Goal: Information Seeking & Learning: Learn about a topic

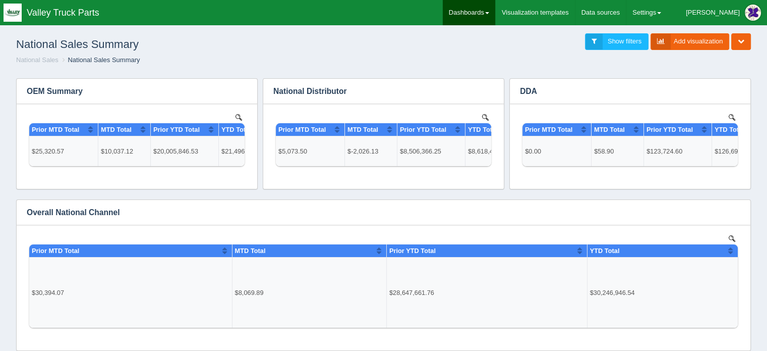
click at [495, 11] on link "Dashboards" at bounding box center [469, 12] width 52 height 25
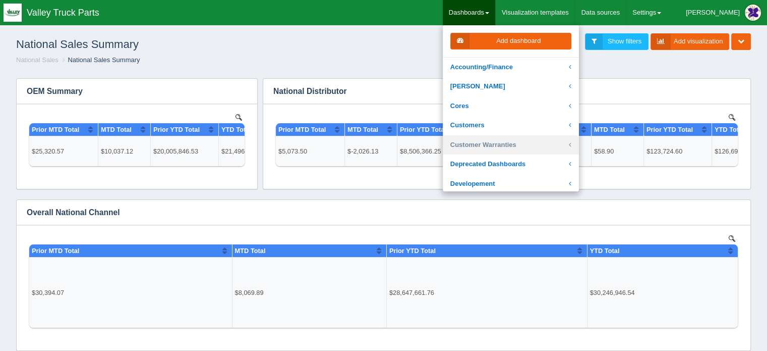
click at [513, 143] on link "Customer Warranties" at bounding box center [511, 145] width 136 height 20
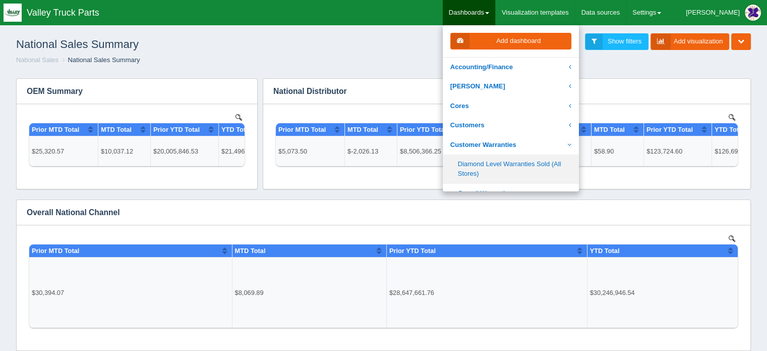
click at [503, 161] on link "Diamond Level Warranties Sold (All Stores)" at bounding box center [511, 168] width 136 height 29
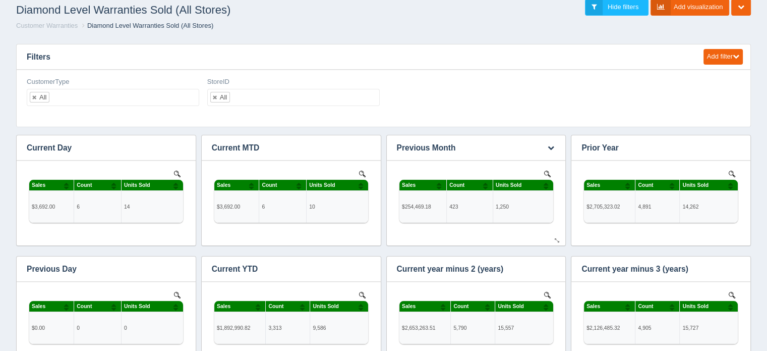
scroll to position [50, 0]
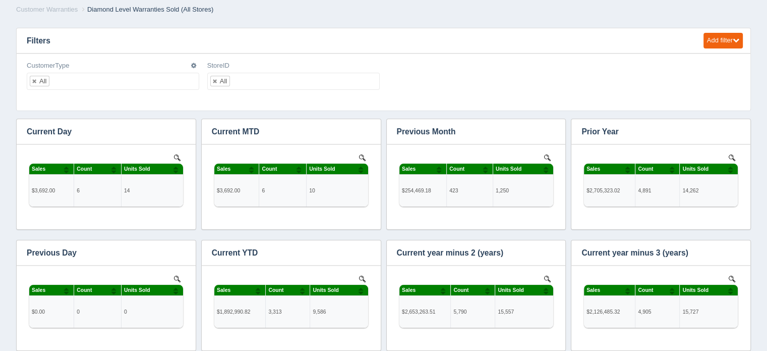
click at [52, 72] on div "CustomerType All No matches found All None CAT COD DDA Dealer Distributor Fleet…" at bounding box center [113, 75] width 173 height 29
click at [57, 82] on input "text" at bounding box center [57, 81] width 17 height 16
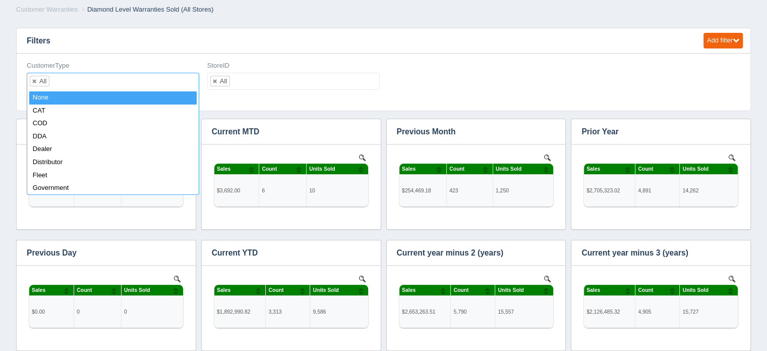
select select "none_"
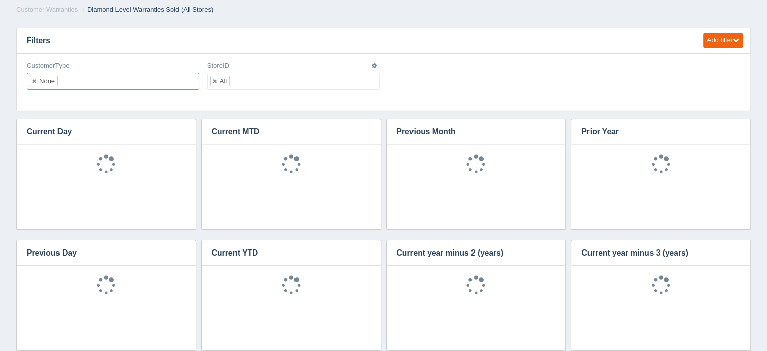
click at [268, 80] on ul "All" at bounding box center [293, 81] width 173 height 17
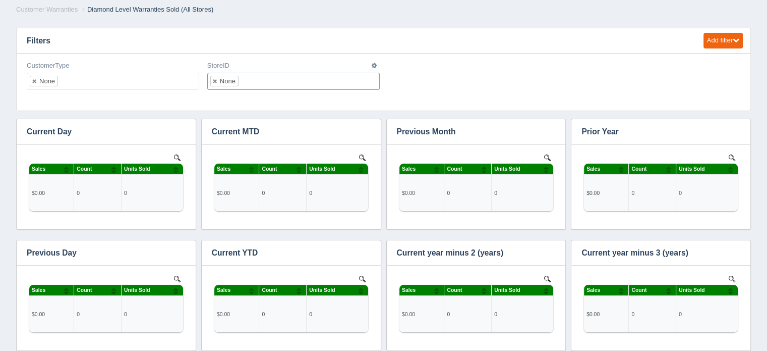
scroll to position [0, 0]
click at [256, 76] on ul "None" at bounding box center [293, 81] width 173 height 17
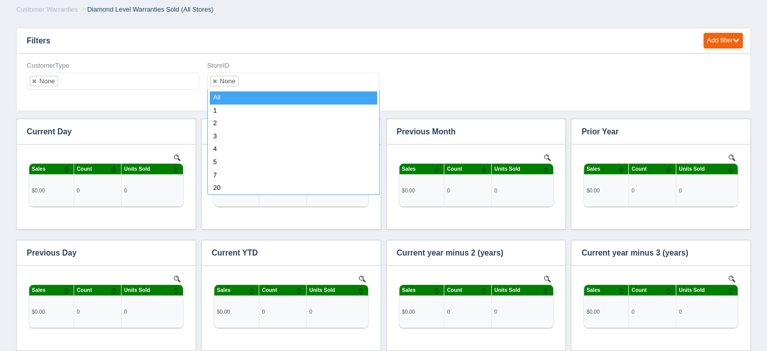
select select "all_"
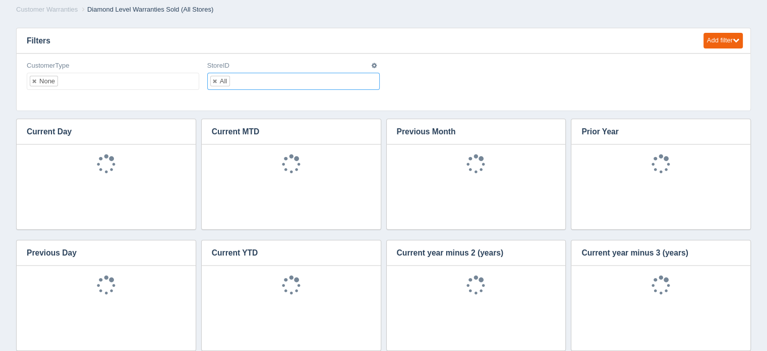
click at [71, 78] on input "text" at bounding box center [66, 81] width 17 height 16
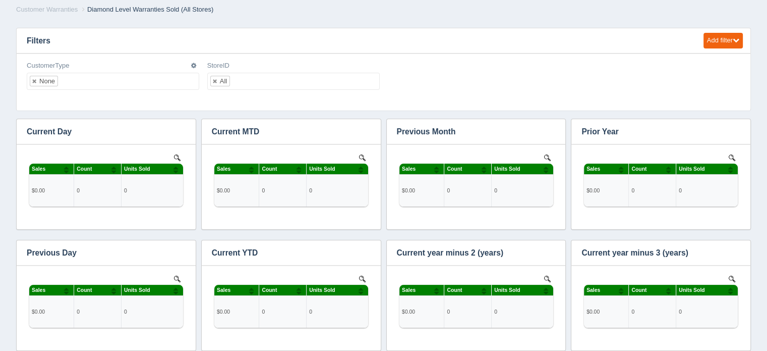
click at [78, 82] on ul "None" at bounding box center [113, 81] width 173 height 17
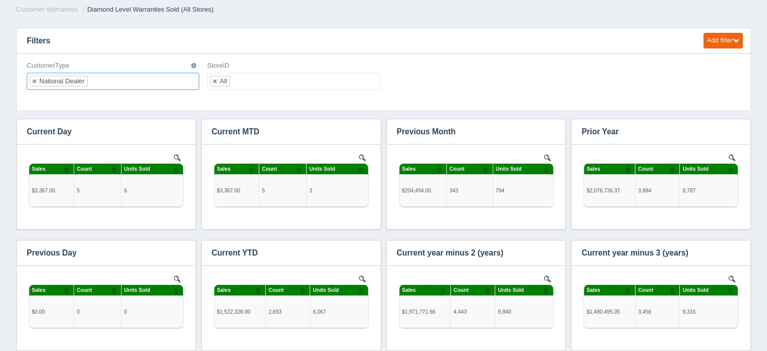
click at [106, 82] on ul "National Dealer" at bounding box center [113, 81] width 173 height 17
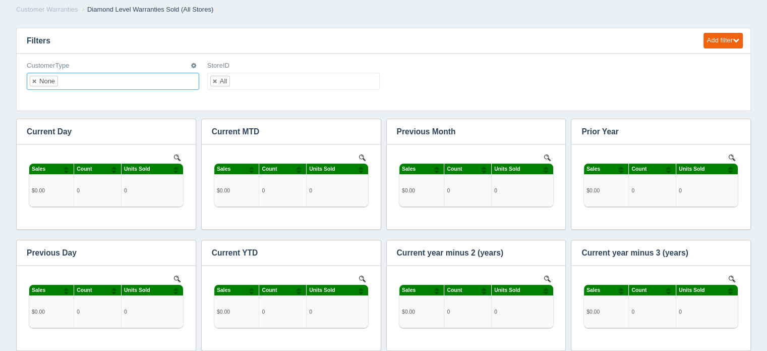
click at [76, 80] on ul "None" at bounding box center [113, 81] width 173 height 17
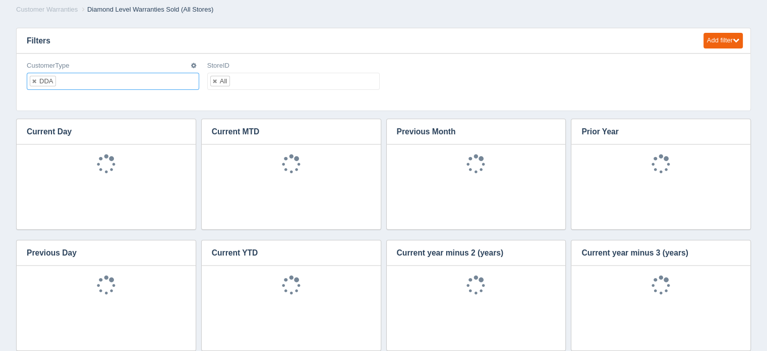
click at [69, 76] on input "text" at bounding box center [64, 81] width 17 height 16
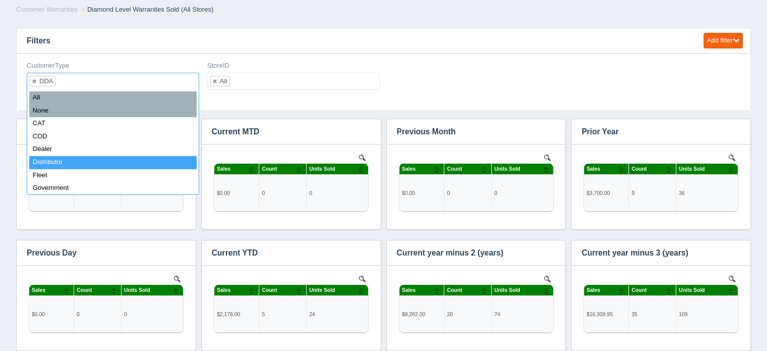
scroll to position [343, 706]
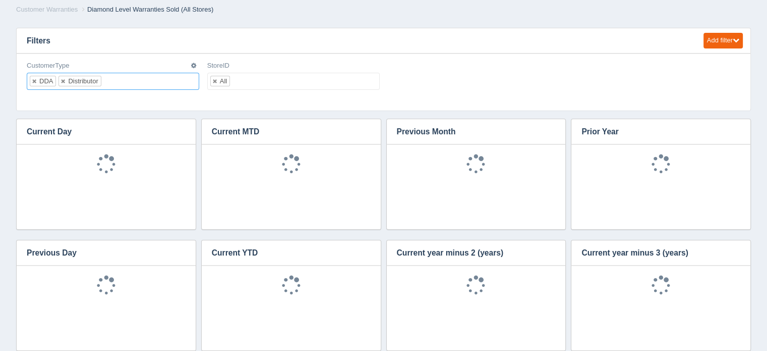
click at [109, 78] on input "text" at bounding box center [109, 81] width 17 height 16
click at [146, 80] on input "text" at bounding box center [146, 81] width 17 height 16
click at [175, 79] on input "text" at bounding box center [175, 81] width 17 height 16
click at [68, 89] on ul "DDA Distributor HDATP PHD Vipar" at bounding box center [113, 89] width 173 height 32
click at [85, 93] on input "text" at bounding box center [79, 96] width 17 height 16
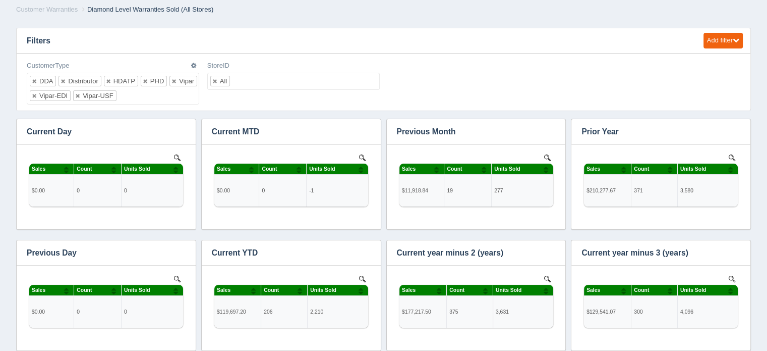
click at [142, 92] on ul "DDA Distributor HDATP PHD Vipar Vipar-[PERSON_NAME]-USF" at bounding box center [113, 89] width 173 height 32
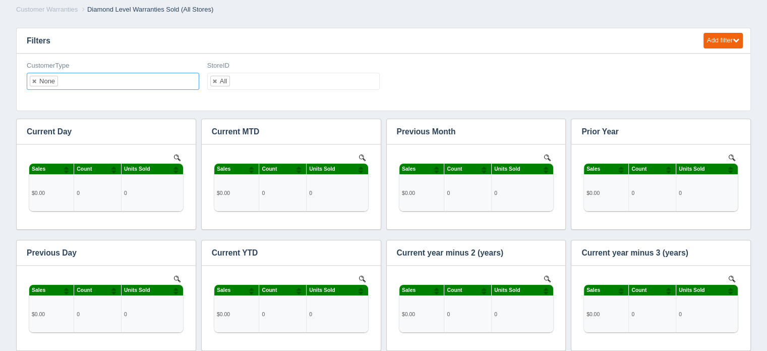
scroll to position [0, 0]
click at [68, 80] on input "text" at bounding box center [66, 81] width 17 height 16
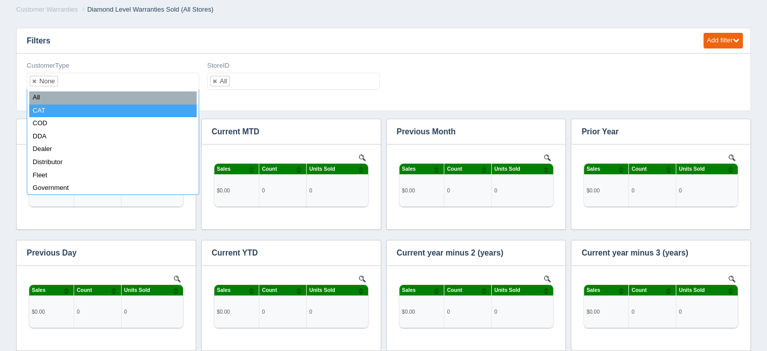
select select "CAT"
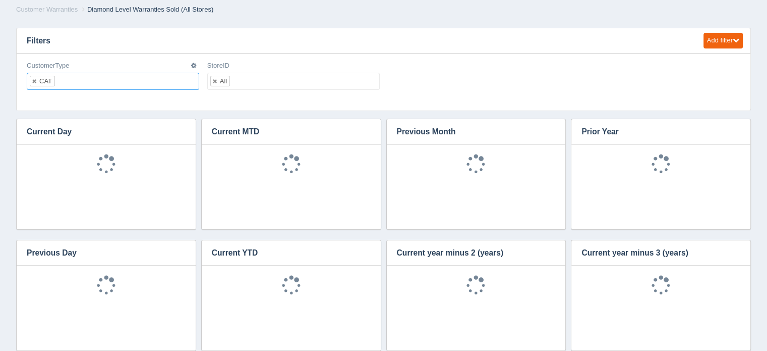
click at [71, 76] on input "text" at bounding box center [63, 81] width 17 height 16
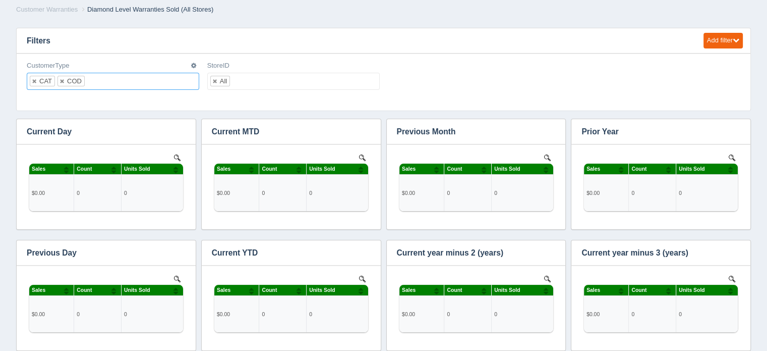
scroll to position [343, 706]
click at [96, 78] on input "text" at bounding box center [93, 81] width 17 height 16
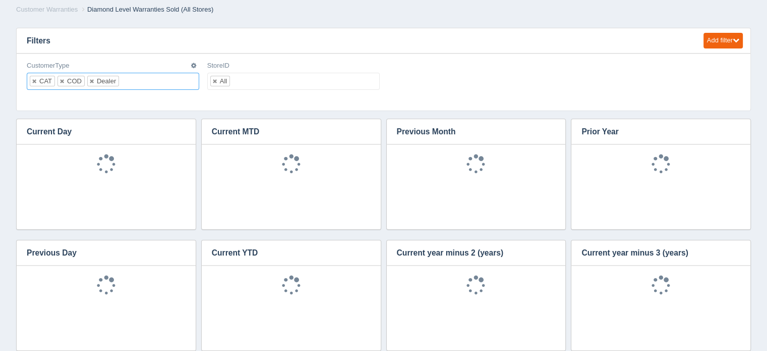
click at [139, 78] on ul "CAT COD Dealer" at bounding box center [113, 81] width 173 height 17
click at [162, 80] on input "text" at bounding box center [157, 81] width 17 height 16
click at [88, 97] on input "text" at bounding box center [87, 96] width 17 height 16
click at [144, 89] on input "text" at bounding box center [141, 96] width 17 height 16
click at [179, 90] on input "text" at bounding box center [178, 96] width 17 height 16
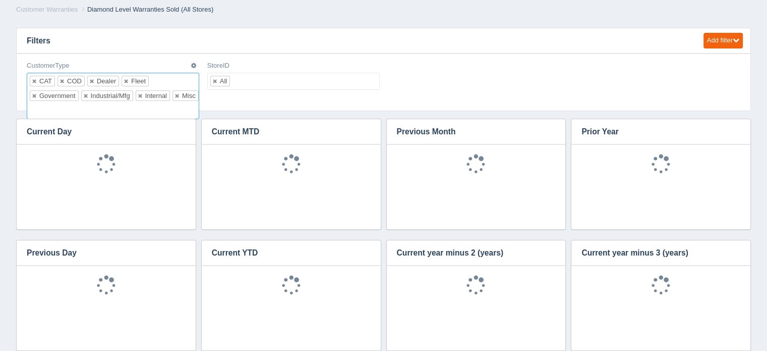
click at [38, 109] on input "text" at bounding box center [35, 110] width 17 height 16
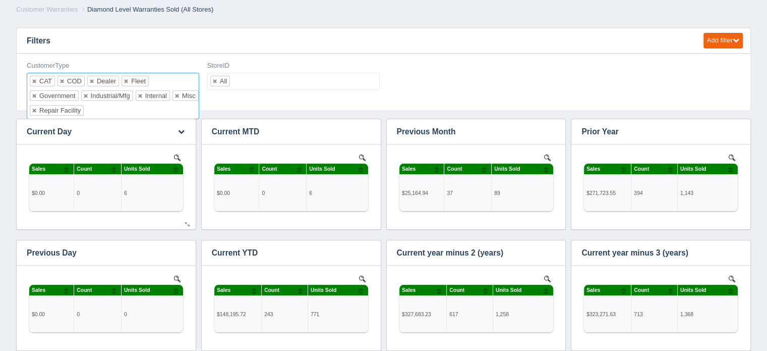
scroll to position [0, 0]
click at [246, 79] on input "text" at bounding box center [238, 81] width 17 height 16
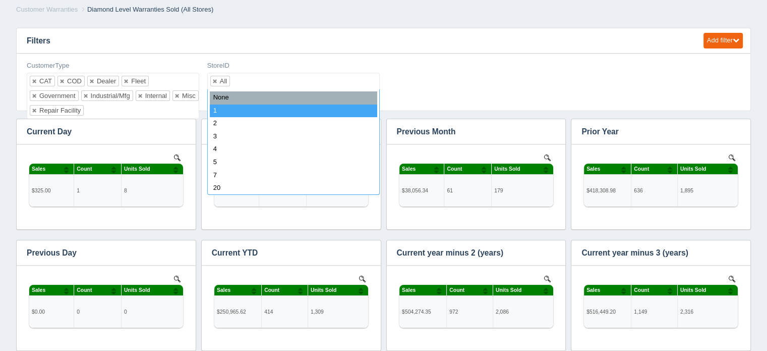
select select "1"
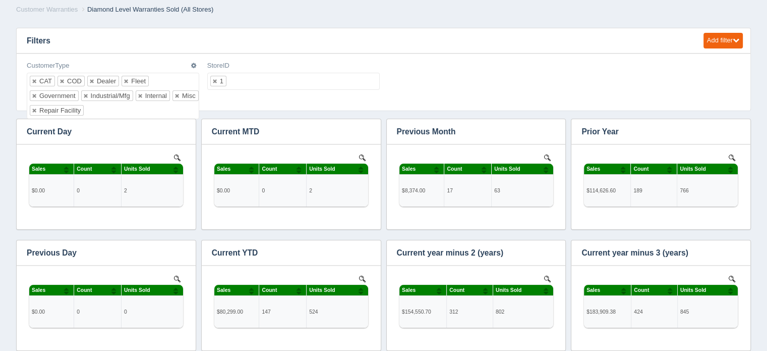
click at [107, 108] on ul "CAT COD Dealer Fleet Government Industrial/Mfg Internal Misc Repair Facility" at bounding box center [113, 96] width 173 height 46
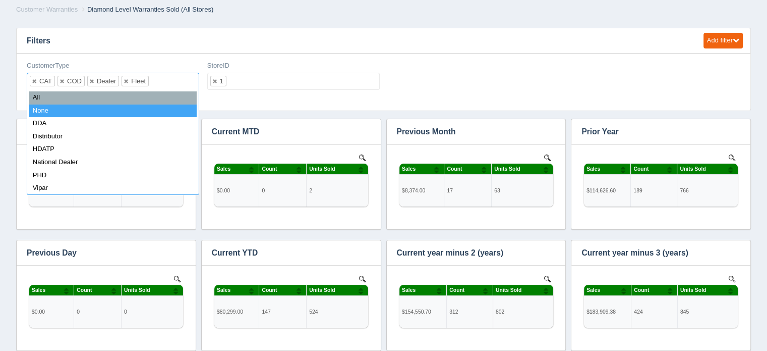
select select "none_"
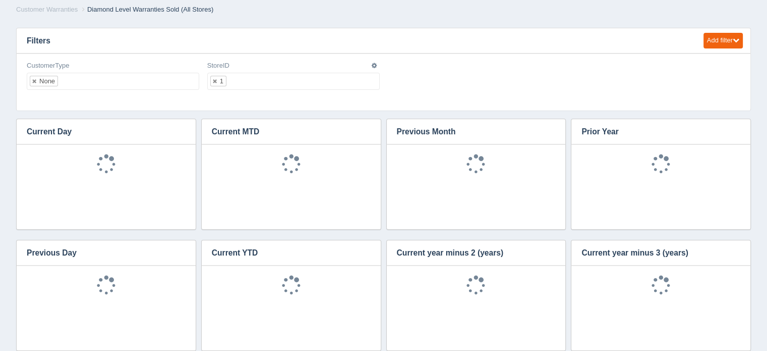
click at [245, 74] on ul "1" at bounding box center [293, 81] width 173 height 17
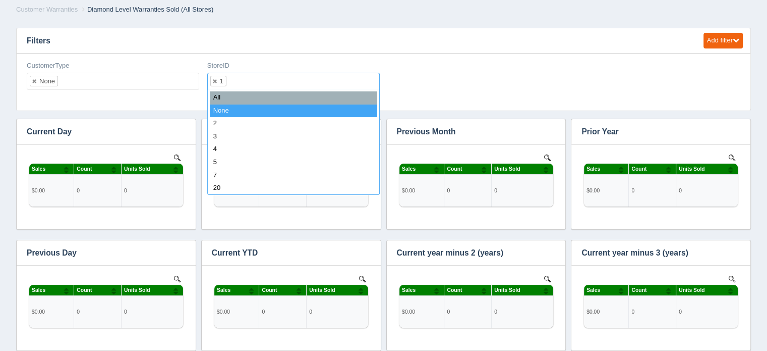
select select "none_"
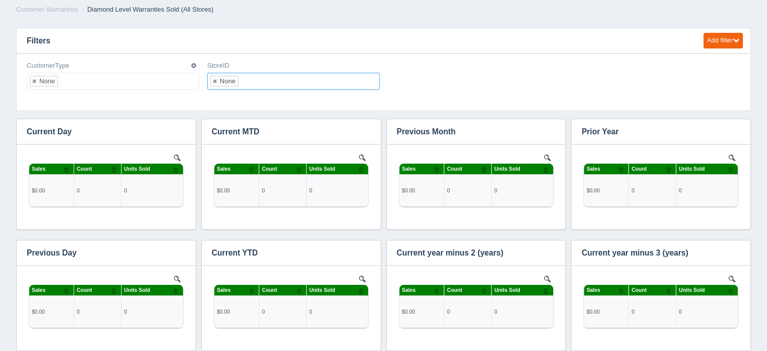
click at [67, 79] on input "text" at bounding box center [66, 81] width 17 height 16
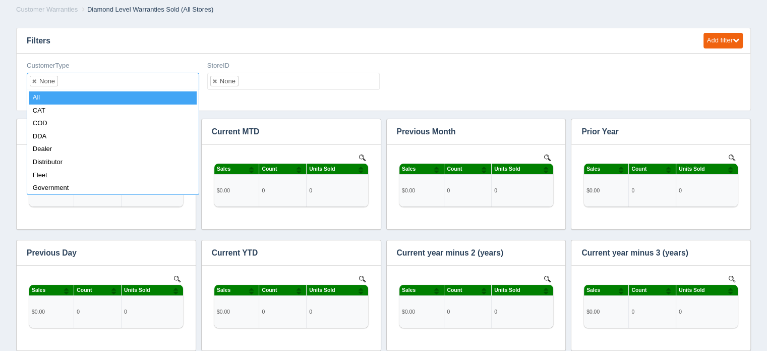
select select "all_"
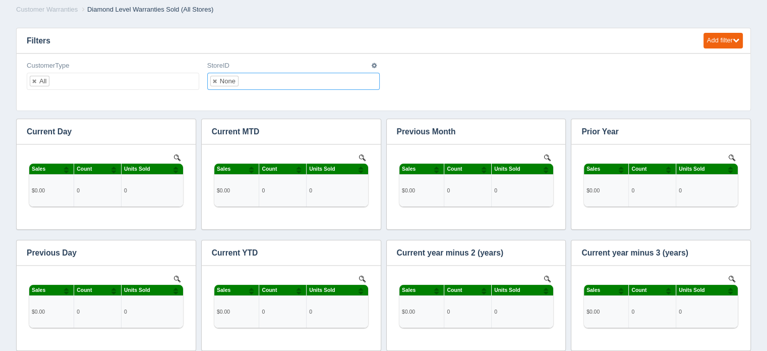
click at [252, 84] on input "text" at bounding box center [247, 81] width 17 height 16
click at [236, 79] on input "text" at bounding box center [234, 81] width 17 height 16
click at [248, 80] on input "text" at bounding box center [247, 81] width 17 height 16
click at [243, 81] on ul "3" at bounding box center [293, 81] width 173 height 17
click at [252, 75] on input "text" at bounding box center [247, 81] width 17 height 16
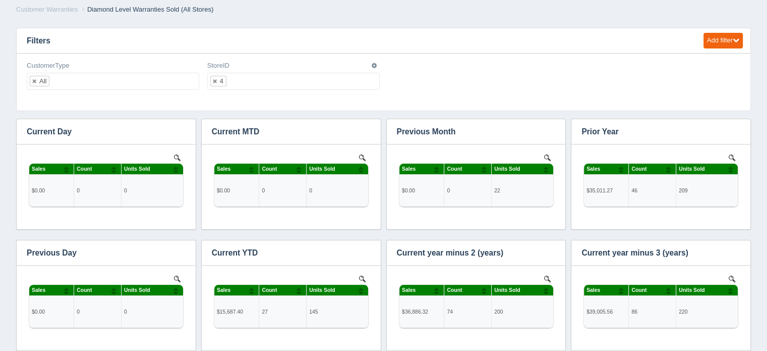
click at [248, 76] on ul "4" at bounding box center [293, 81] width 173 height 17
click at [249, 80] on input "text" at bounding box center [247, 81] width 17 height 16
click at [244, 79] on ul "5" at bounding box center [293, 81] width 173 height 17
click at [252, 78] on input "text" at bounding box center [247, 81] width 17 height 16
click at [246, 81] on ul "7" at bounding box center [293, 81] width 173 height 17
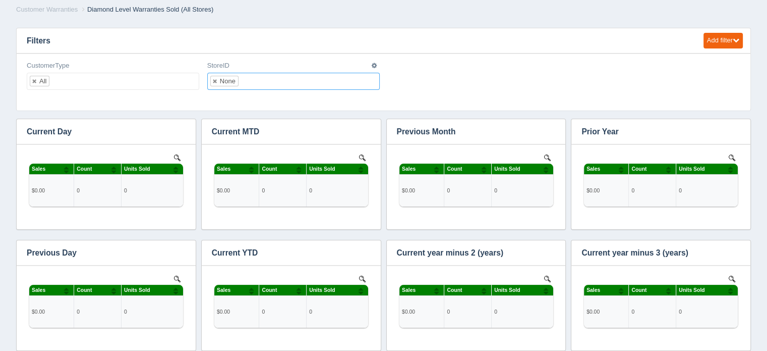
click at [245, 78] on input "text" at bounding box center [247, 81] width 17 height 16
click at [255, 80] on ul "20" at bounding box center [293, 81] width 173 height 17
click at [250, 79] on input "text" at bounding box center [247, 81] width 17 height 16
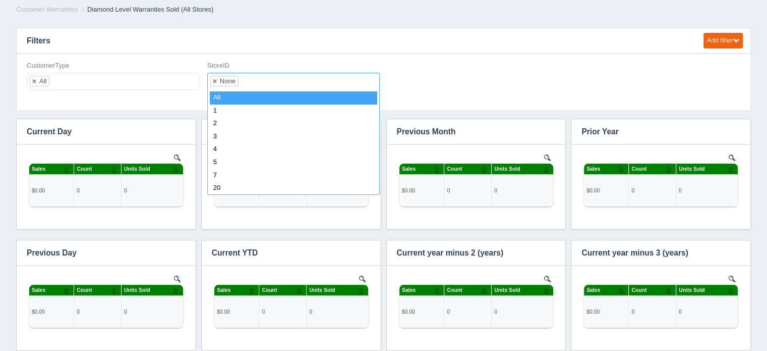
select select "all_"
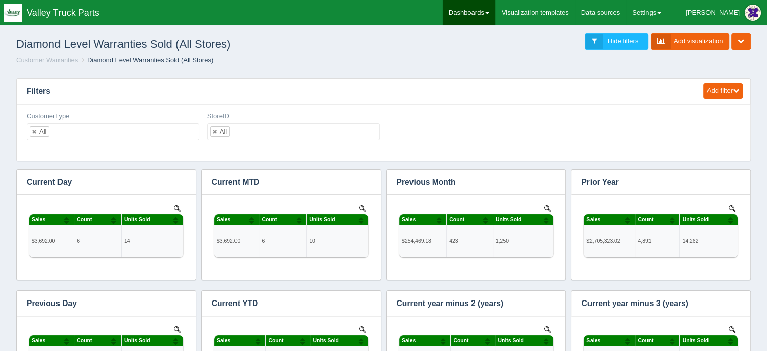
click at [495, 10] on link "Dashboards" at bounding box center [469, 12] width 52 height 25
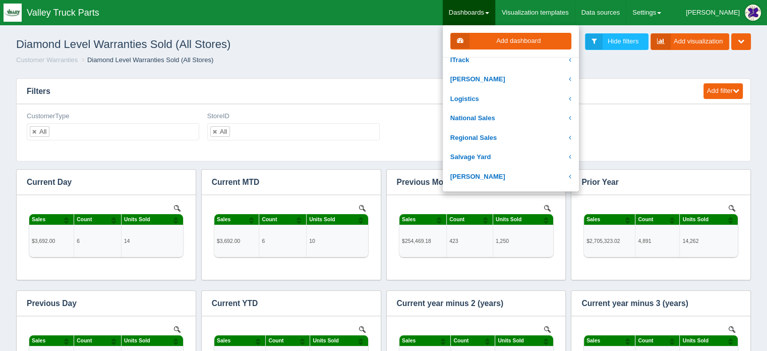
scroll to position [202, 0]
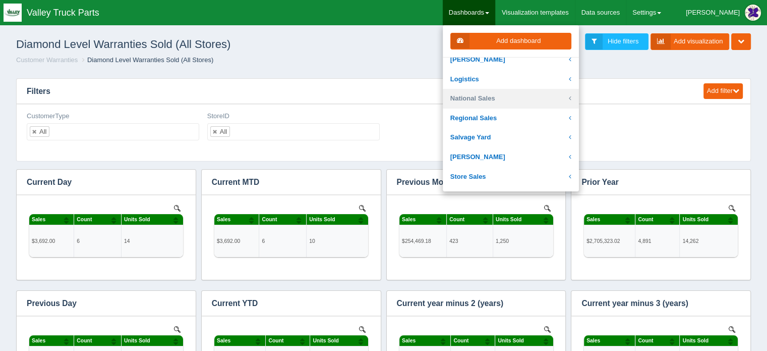
click at [505, 97] on link "National Sales" at bounding box center [511, 99] width 136 height 20
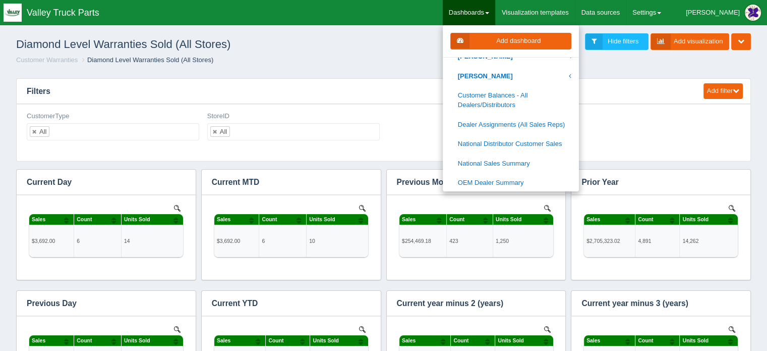
scroll to position [605, 0]
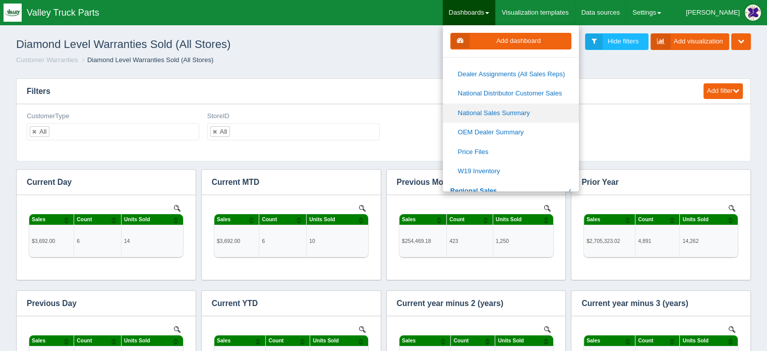
click at [518, 111] on link "National Sales Summary" at bounding box center [511, 113] width 136 height 20
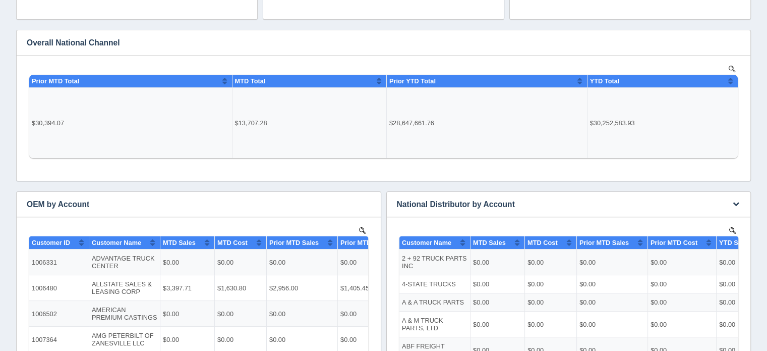
scroll to position [252, 0]
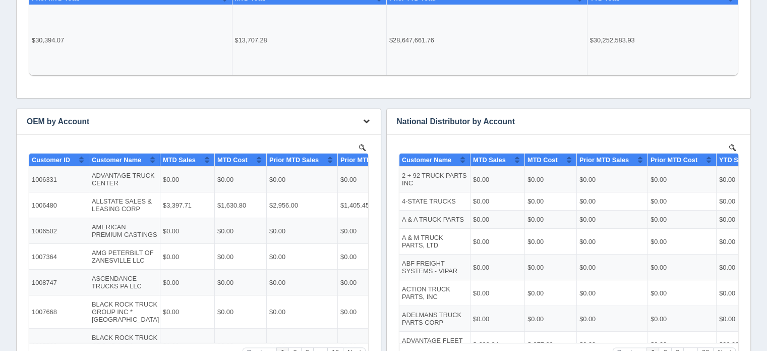
click at [365, 119] on icon "button" at bounding box center [366, 121] width 7 height 7
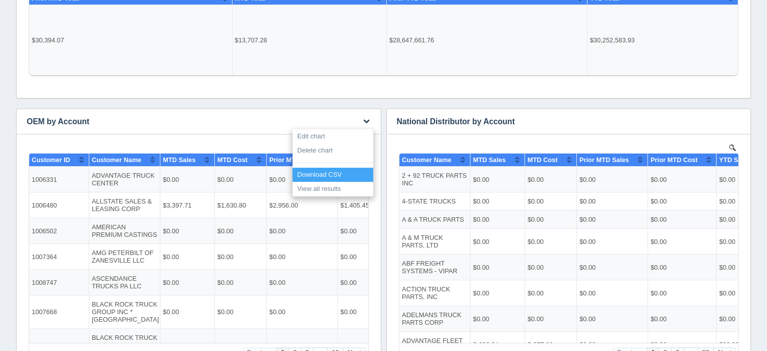
click at [325, 173] on link "Download CSV" at bounding box center [333, 174] width 81 height 15
